Goal: Information Seeking & Learning: Learn about a topic

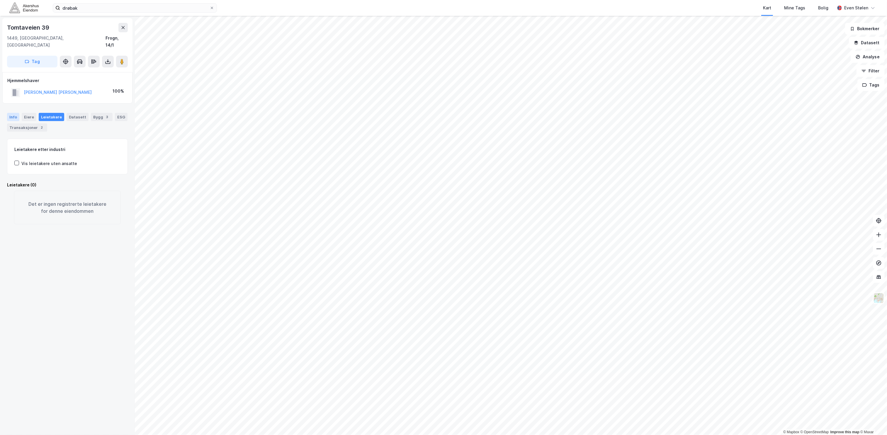
click at [11, 113] on div "Info" at bounding box center [13, 117] width 12 height 8
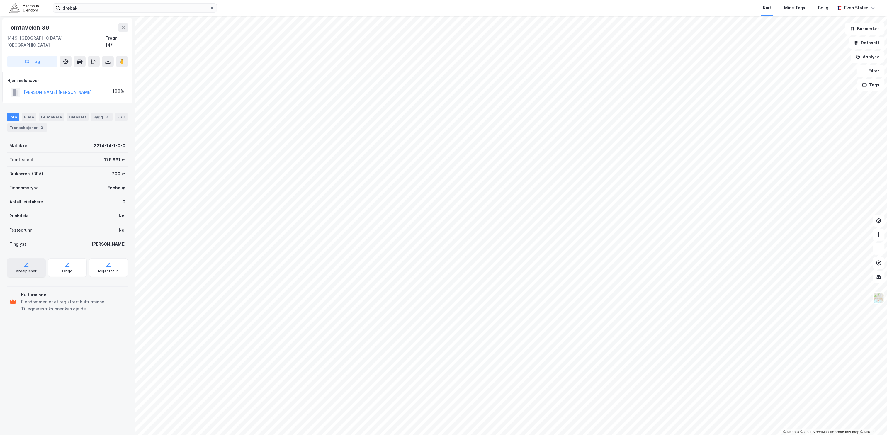
click at [26, 269] on div "Arealplaner" at bounding box center [26, 271] width 21 height 5
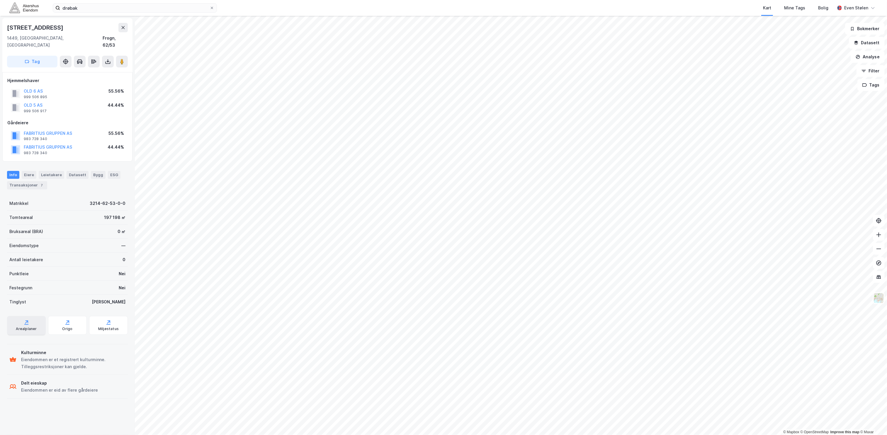
click at [34, 324] on div "Arealplaner" at bounding box center [26, 325] width 39 height 19
